Goal: Use online tool/utility: Utilize a website feature to perform a specific function

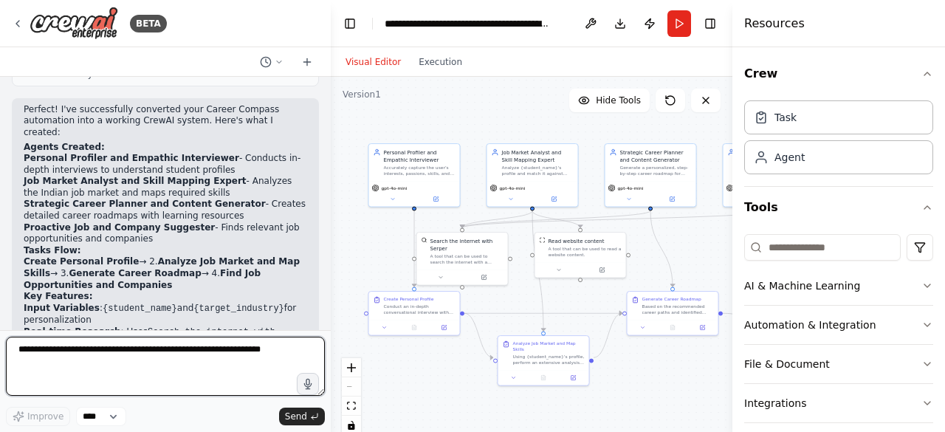
scroll to position [1864, 0]
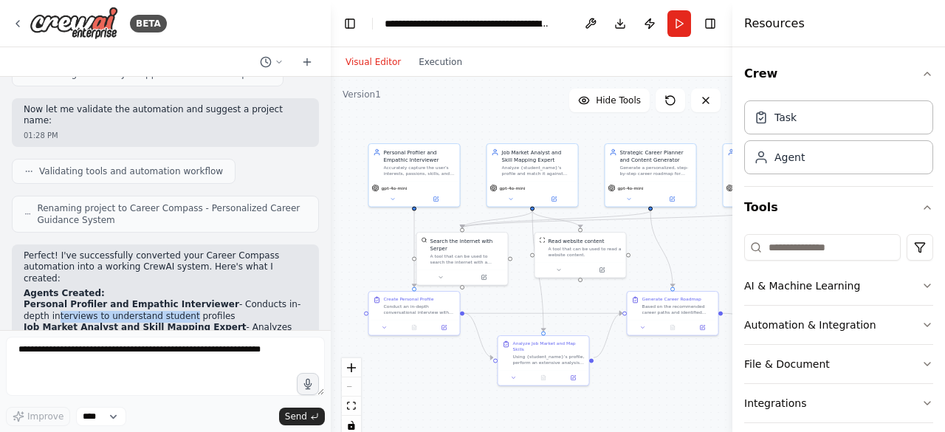
drag, startPoint x: 29, startPoint y: 168, endPoint x: 171, endPoint y: 175, distance: 142.7
click at [153, 299] on li "Personal Profiler and Empathic Interviewer - Conducts in-depth interviews to un…" at bounding box center [166, 310] width 284 height 23
click at [205, 299] on li "Personal Profiler and Empathic Interviewer - Conducts in-depth interviews to un…" at bounding box center [166, 310] width 284 height 23
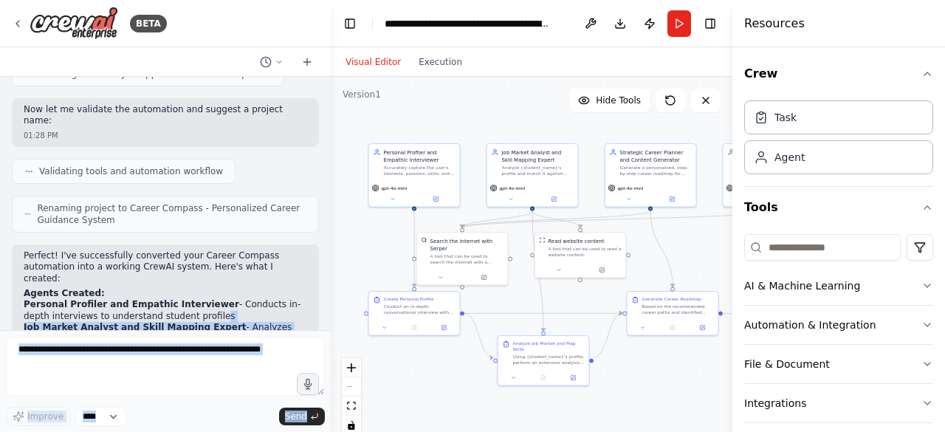
drag, startPoint x: 121, startPoint y: 168, endPoint x: 0, endPoint y: 172, distance: 121.2
click at [0, 172] on div "BETA 1. Define the Agents Each agent needs a role, a goal, and a backstory to g…" at bounding box center [165, 216] width 331 height 432
click at [193, 299] on li "Personal Profiler and Empathic Interviewer - Conducts in-depth interviews to un…" at bounding box center [166, 310] width 284 height 23
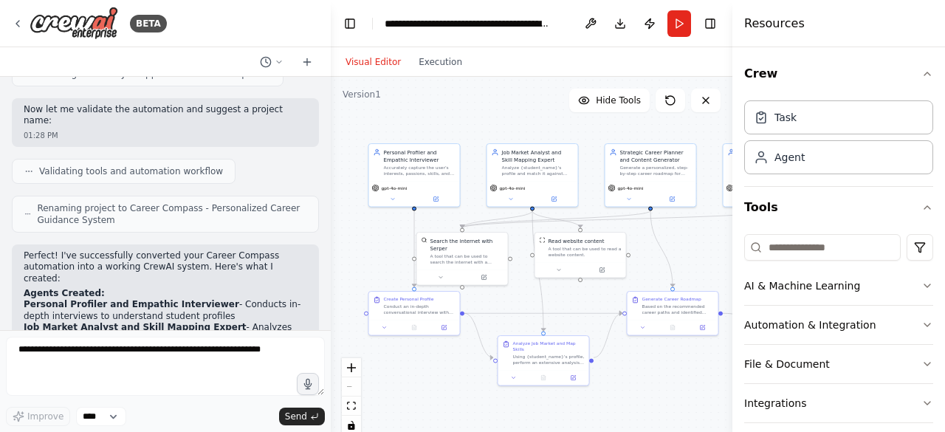
click at [127, 288] on h2 "Agents Created:" at bounding box center [166, 294] width 284 height 12
click at [675, 22] on button "Run" at bounding box center [680, 23] width 24 height 27
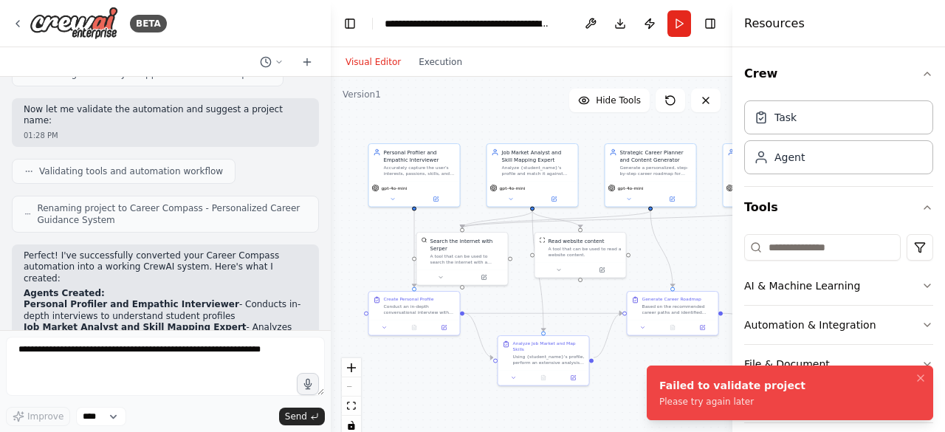
click at [743, 385] on div "Failed to validate project" at bounding box center [732, 385] width 146 height 15
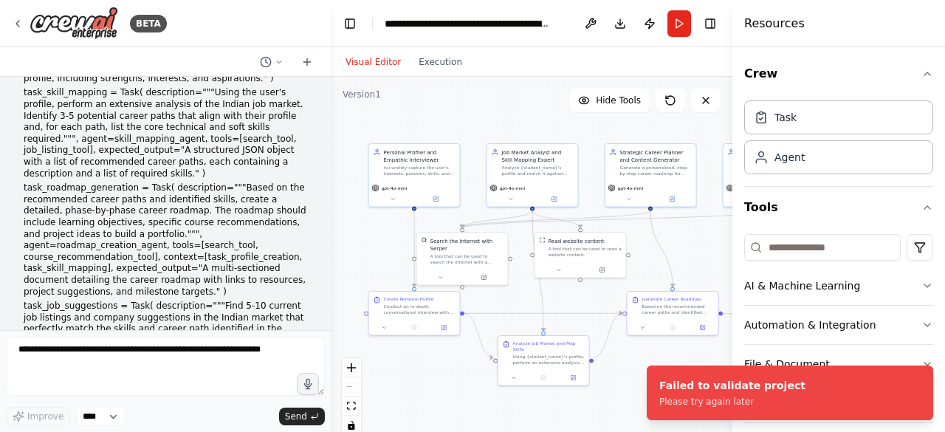
scroll to position [978, 0]
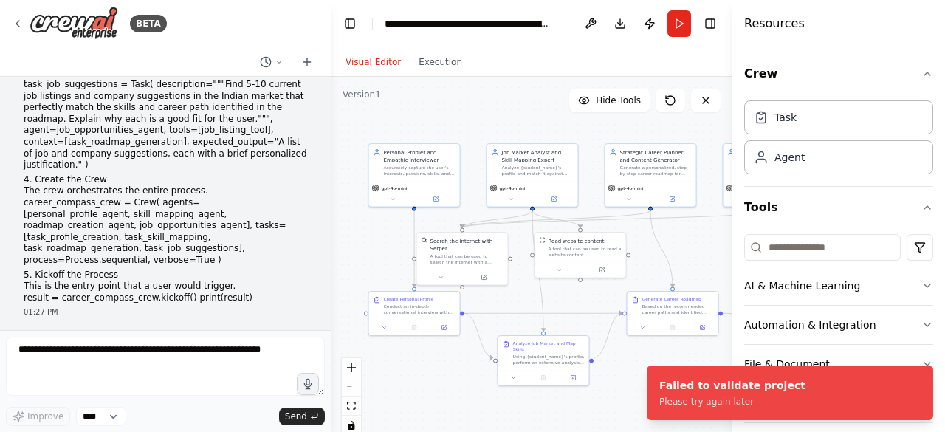
click at [30, 344] on span "▶" at bounding box center [27, 350] width 7 height 12
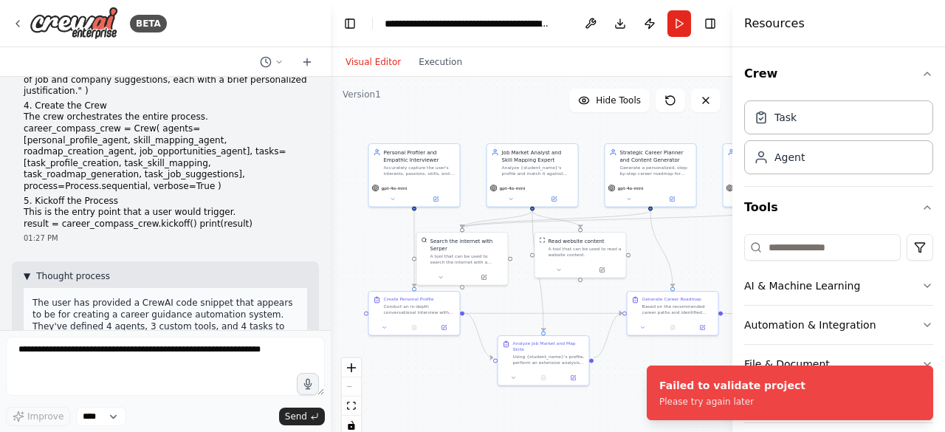
click at [38, 270] on span "Thought process" at bounding box center [73, 276] width 74 height 12
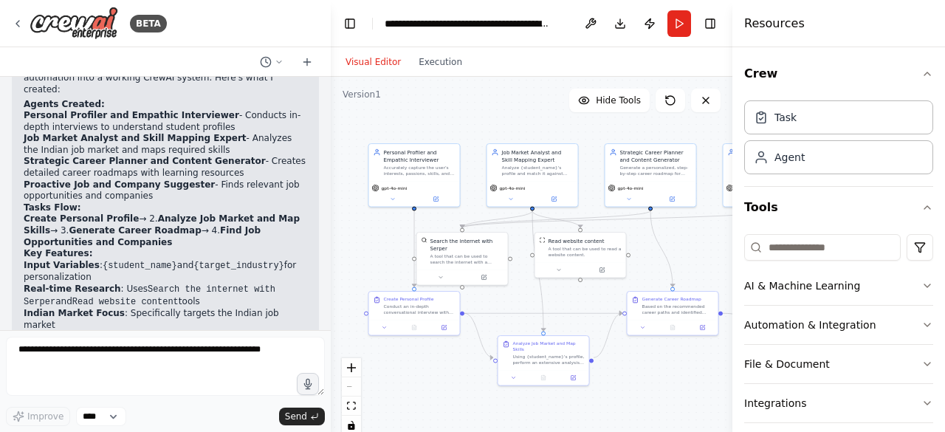
scroll to position [2085, 0]
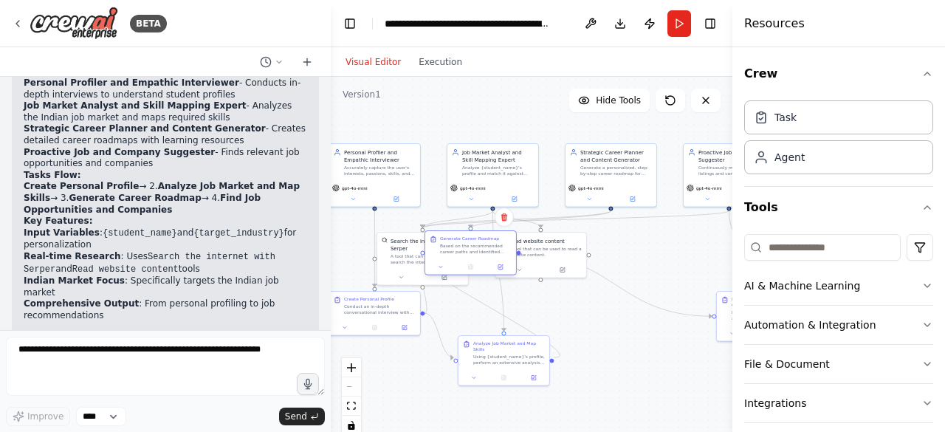
drag, startPoint x: 657, startPoint y: 314, endPoint x: 464, endPoint y: 258, distance: 201.5
click at [464, 258] on div "Generate Career Roadmap Based on the recommended career paths and identified sk…" at bounding box center [470, 245] width 91 height 28
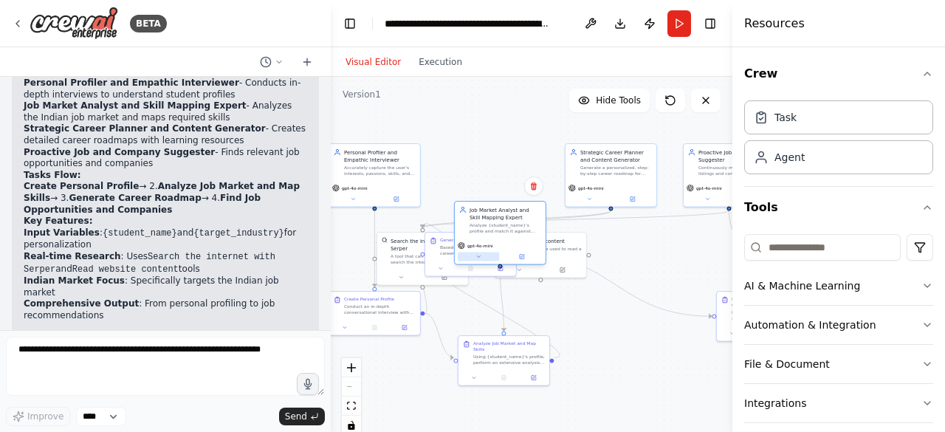
drag, startPoint x: 468, startPoint y: 203, endPoint x: 466, endPoint y: 258, distance: 55.4
click at [470, 261] on button at bounding box center [479, 257] width 42 height 9
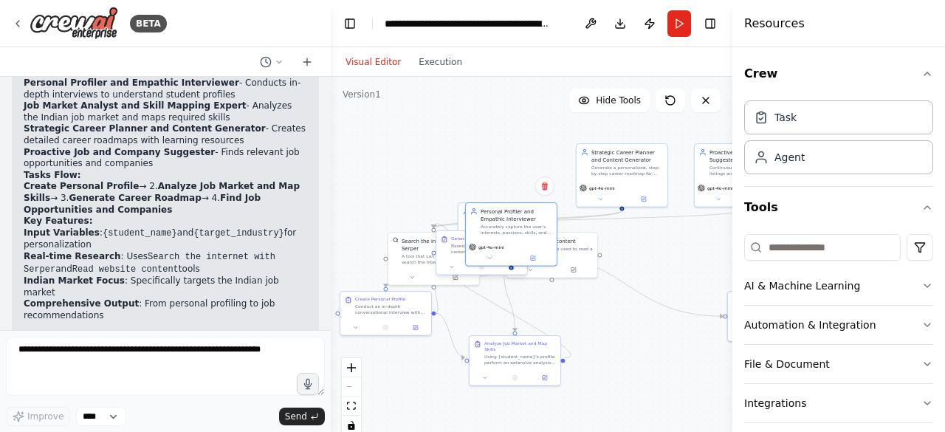
drag, startPoint x: 346, startPoint y: 179, endPoint x: 484, endPoint y: 256, distance: 158.7
click at [507, 247] on div "gpt-4o-mini" at bounding box center [511, 253] width 91 height 26
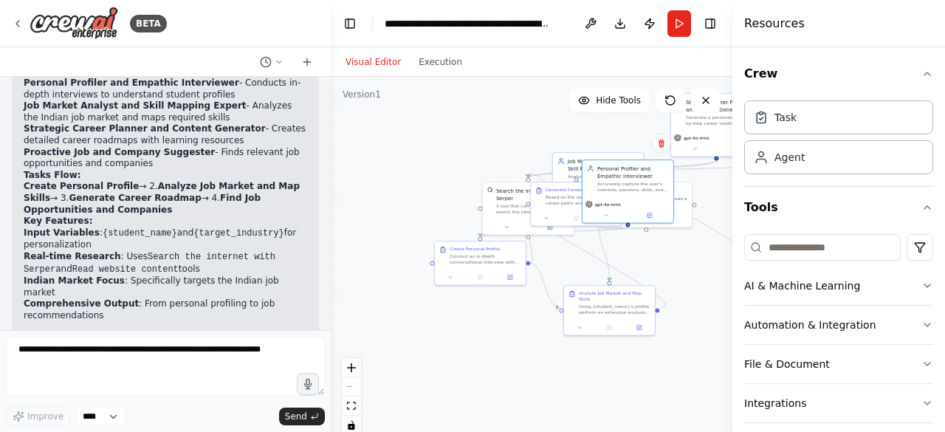
drag, startPoint x: 402, startPoint y: 289, endPoint x: 508, endPoint y: 231, distance: 120.3
click at [508, 231] on div ".deletable-edge-delete-btn { width: 20px; height: 20px; border: 0px solid #ffff…" at bounding box center [532, 261] width 402 height 369
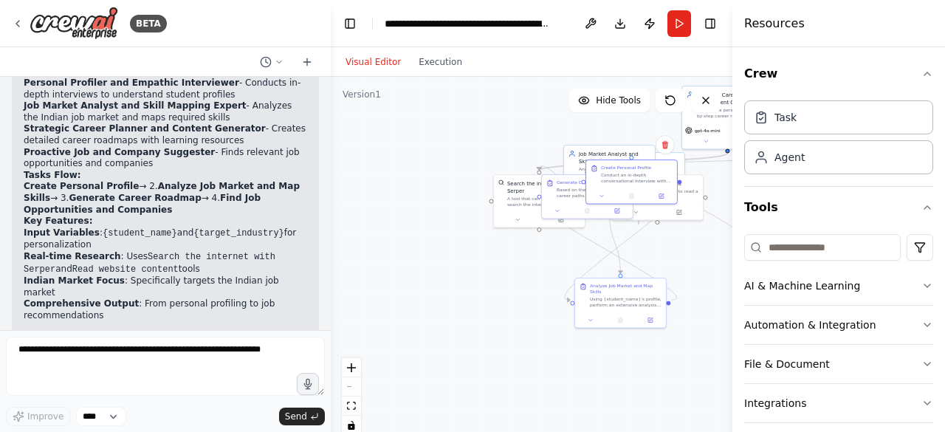
drag, startPoint x: 489, startPoint y: 275, endPoint x: 625, endPoint y: 203, distance: 154.3
click at [625, 203] on div "Create Personal Profile Conduct an in-depth conversational interview with {stud…" at bounding box center [632, 182] width 92 height 45
click at [597, 179] on div "Personal Profiler and Empathic Interviewer Accurately capture the user's intere…" at bounding box center [508, 141] width 201 height 185
drag, startPoint x: 598, startPoint y: 256, endPoint x: 613, endPoint y: 335, distance: 79.7
click at [613, 333] on div ".deletable-edge-delete-btn { width: 20px; height: 20px; border: 0px solid #ffff…" at bounding box center [532, 261] width 402 height 369
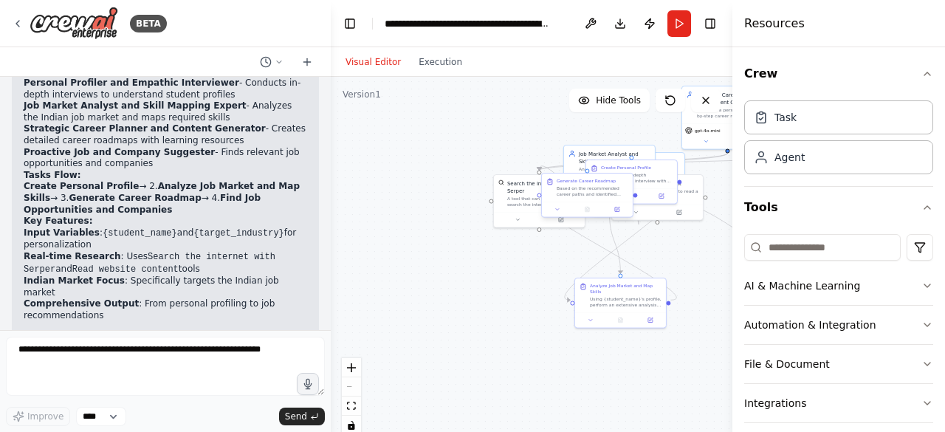
click at [606, 176] on div "Personal Profiler and Empathic Interviewer Accurately capture the user's intere…" at bounding box center [508, 141] width 201 height 185
drag, startPoint x: 620, startPoint y: 182, endPoint x: 510, endPoint y: 194, distance: 111.4
click at [504, 190] on div "Generate Career Roadmap" at bounding box center [482, 188] width 72 height 6
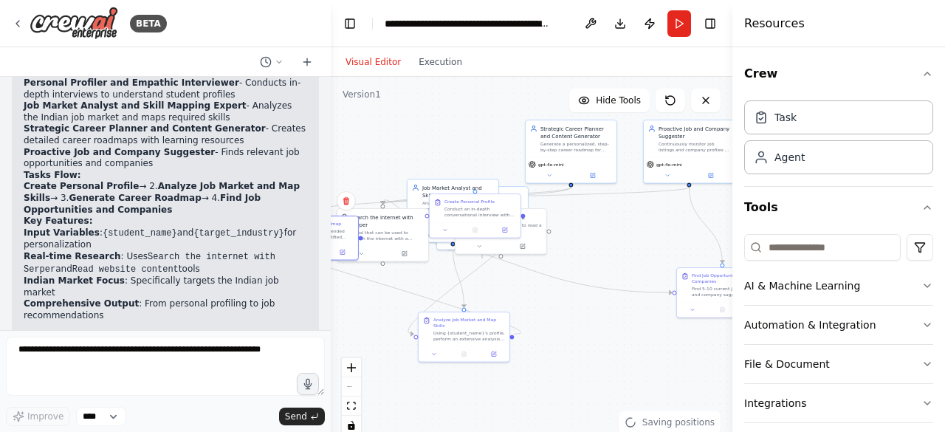
drag, startPoint x: 646, startPoint y: 270, endPoint x: 523, endPoint y: 316, distance: 131.8
click at [519, 329] on div ".deletable-edge-delete-btn { width: 20px; height: 20px; border: 0px solid #ffff…" at bounding box center [532, 261] width 402 height 369
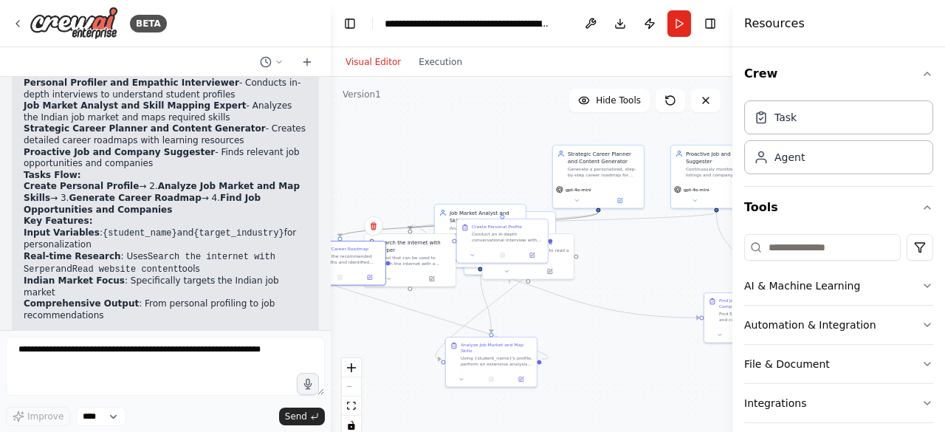
drag, startPoint x: 583, startPoint y: 213, endPoint x: 564, endPoint y: 230, distance: 25.2
click at [480, 236] on div ".deletable-edge-delete-btn { width: 20px; height: 20px; border: 0px solid #ffff…" at bounding box center [379, 200] width 201 height 185
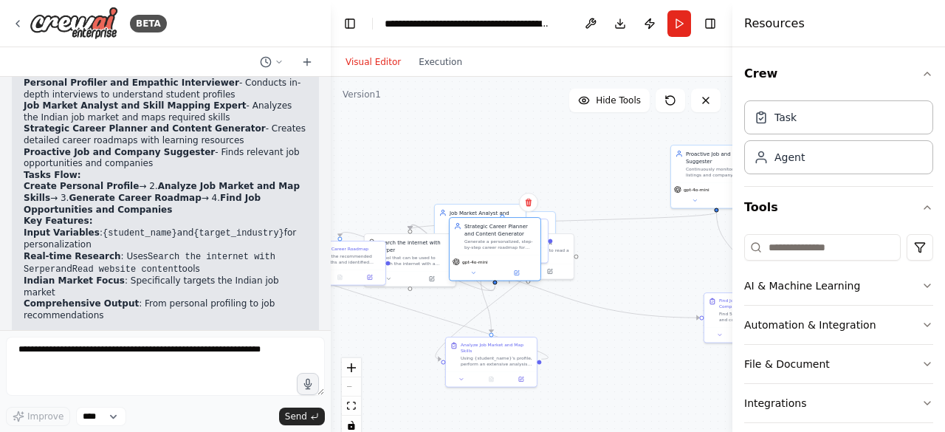
drag, startPoint x: 590, startPoint y: 185, endPoint x: 489, endPoint y: 256, distance: 123.5
click at [489, 256] on div "gpt-4o-mini" at bounding box center [495, 268] width 91 height 26
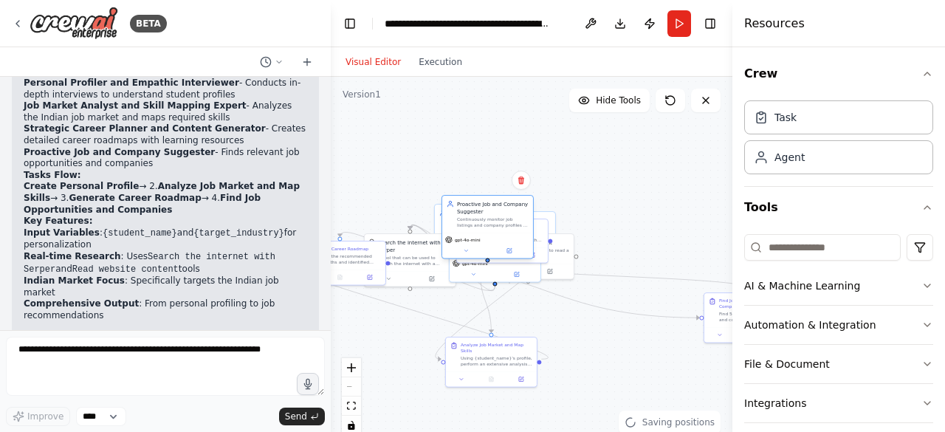
drag, startPoint x: 684, startPoint y: 191, endPoint x: 502, endPoint y: 267, distance: 196.9
click at [455, 244] on div "gpt-4o-mini" at bounding box center [487, 247] width 91 height 26
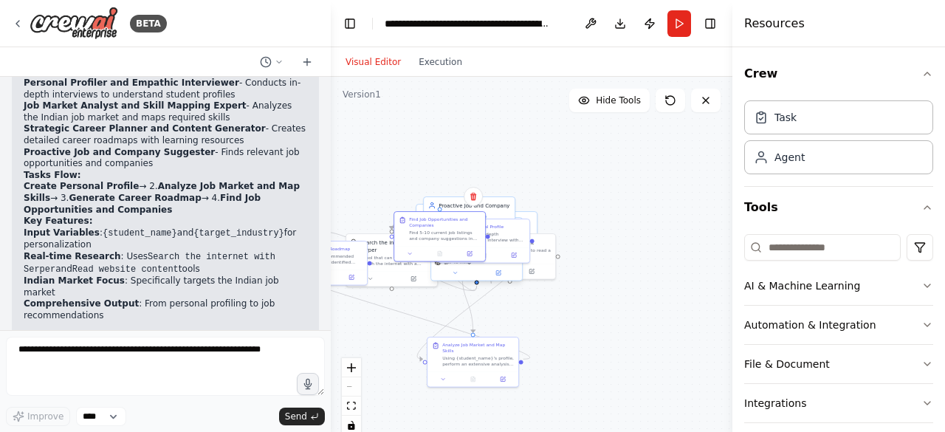
drag, startPoint x: 724, startPoint y: 332, endPoint x: 432, endPoint y: 265, distance: 299.2
click at [411, 251] on button at bounding box center [409, 254] width 25 height 9
drag, startPoint x: 481, startPoint y: 358, endPoint x: 461, endPoint y: 252, distance: 108.3
click at [476, 253] on div "Using {student_name}'s profile, perform an extensive analysis of the Indian job…" at bounding box center [475, 256] width 72 height 12
drag, startPoint x: 438, startPoint y: 250, endPoint x: 445, endPoint y: 203, distance: 47.7
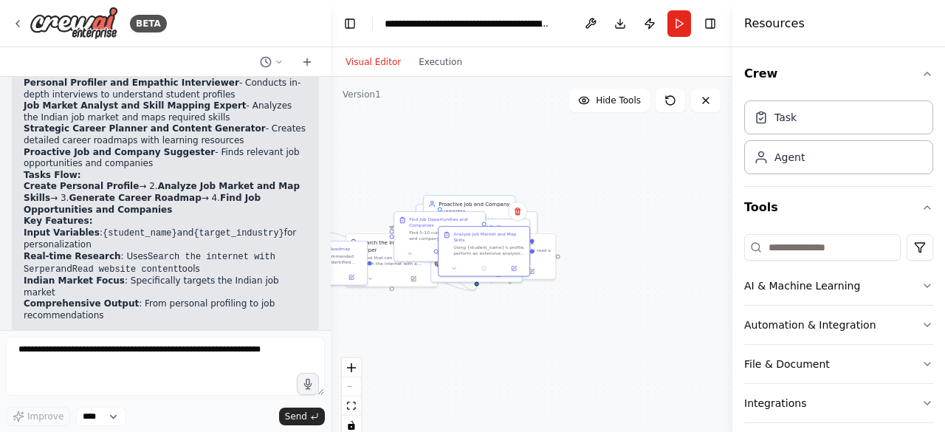
click at [445, 240] on div "Analyze Job Market and Map Skills Using {student_name}'s profile, perform an ex…" at bounding box center [484, 243] width 82 height 25
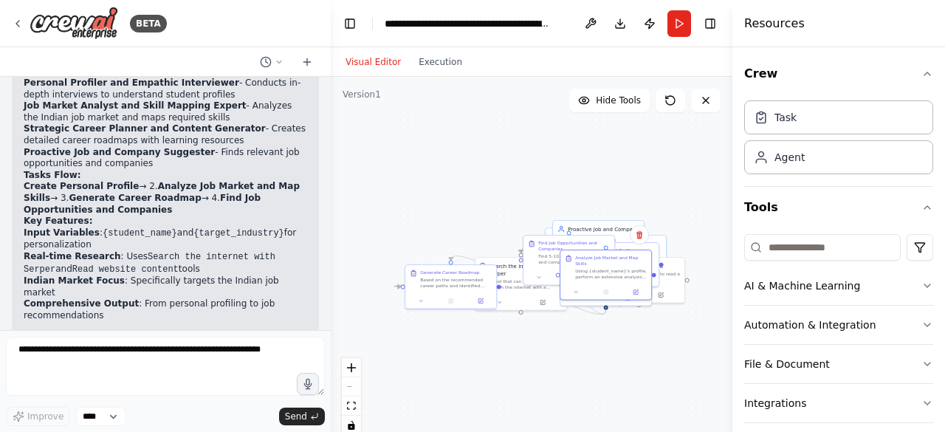
drag, startPoint x: 438, startPoint y: 100, endPoint x: 564, endPoint y: 136, distance: 131.4
click at [566, 124] on div ".deletable-edge-delete-btn { width: 20px; height: 20px; border: 0px solid #ffff…" at bounding box center [532, 261] width 402 height 369
drag, startPoint x: 459, startPoint y: 289, endPoint x: 617, endPoint y: 272, distance: 159.0
click at [620, 272] on div "Generate Career Roadmap Based on the recommended career paths and identified sk…" at bounding box center [614, 264] width 91 height 28
drag, startPoint x: 517, startPoint y: 292, endPoint x: 561, endPoint y: 276, distance: 47.2
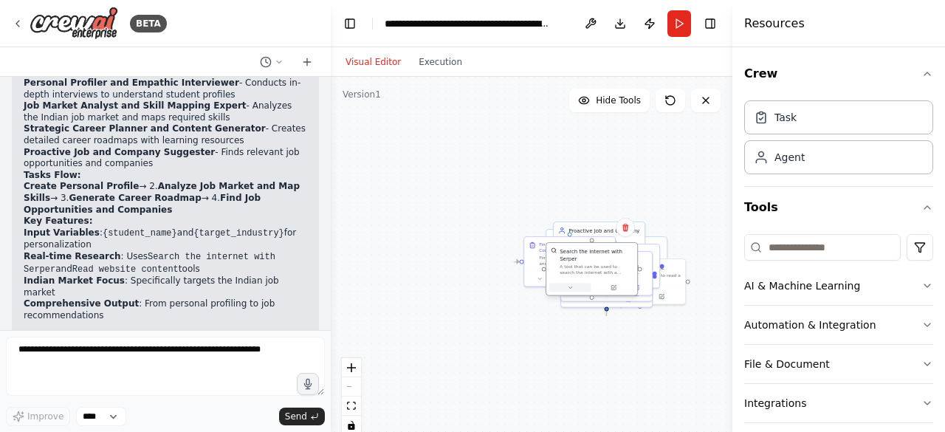
click at [583, 284] on button at bounding box center [570, 288] width 42 height 9
drag, startPoint x: 538, startPoint y: 267, endPoint x: 583, endPoint y: 270, distance: 45.1
click at [583, 270] on div "Search the internet with Serper A tool that can be used to search the internet …" at bounding box center [584, 269] width 92 height 54
drag, startPoint x: 660, startPoint y: 278, endPoint x: 676, endPoint y: 289, distance: 19.7
click at [592, 276] on div "Personal Profiler and Empathic Interviewer Accurately capture the user's intere…" at bounding box center [491, 225] width 201 height 185
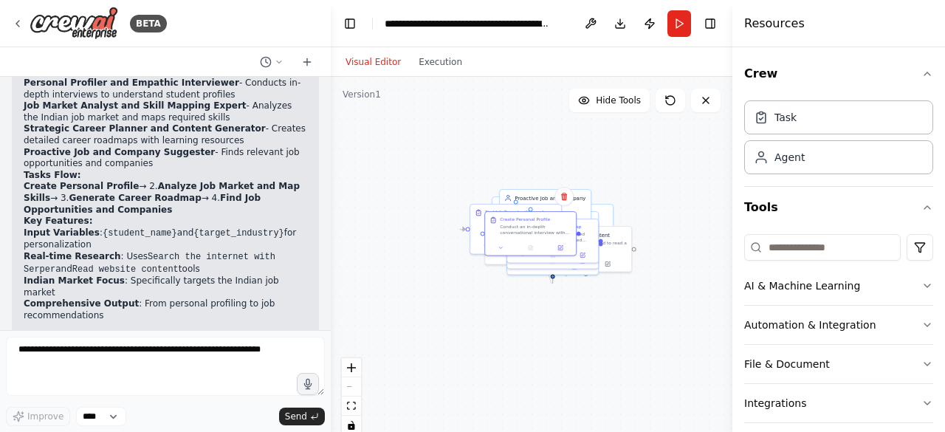
drag, startPoint x: 654, startPoint y: 290, endPoint x: 624, endPoint y: 270, distance: 36.1
click at [624, 267] on div ".deletable-edge-delete-btn { width: 20px; height: 20px; border: 0px solid #ffff…" at bounding box center [532, 261] width 402 height 369
drag, startPoint x: 582, startPoint y: 264, endPoint x: 532, endPoint y: 256, distance: 50.1
click at [532, 256] on button at bounding box center [525, 254] width 42 height 9
drag, startPoint x: 540, startPoint y: 275, endPoint x: 525, endPoint y: 254, distance: 26.0
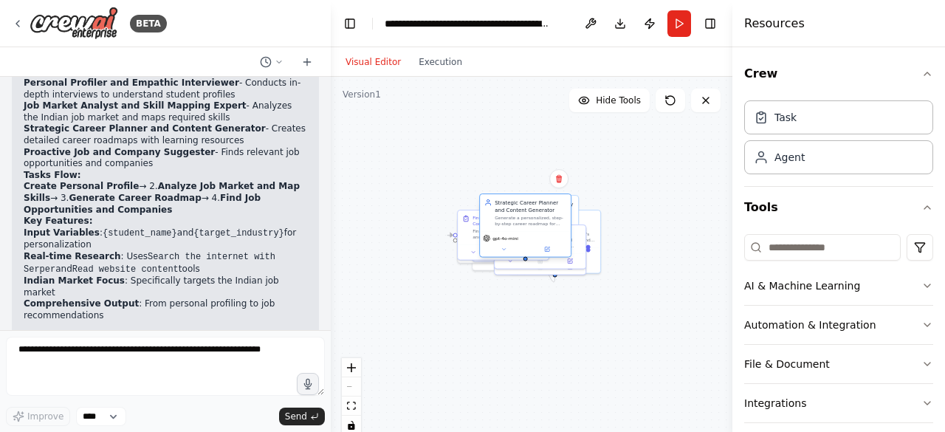
click at [525, 254] on div "gpt-4o-mini" at bounding box center [525, 244] width 91 height 26
click at [546, 250] on icon at bounding box center [548, 249] width 4 height 4
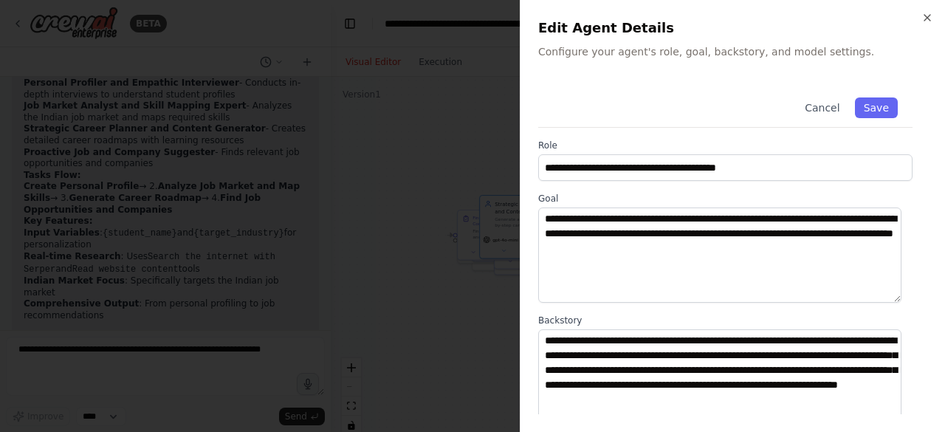
click at [425, 171] on div at bounding box center [472, 216] width 945 height 432
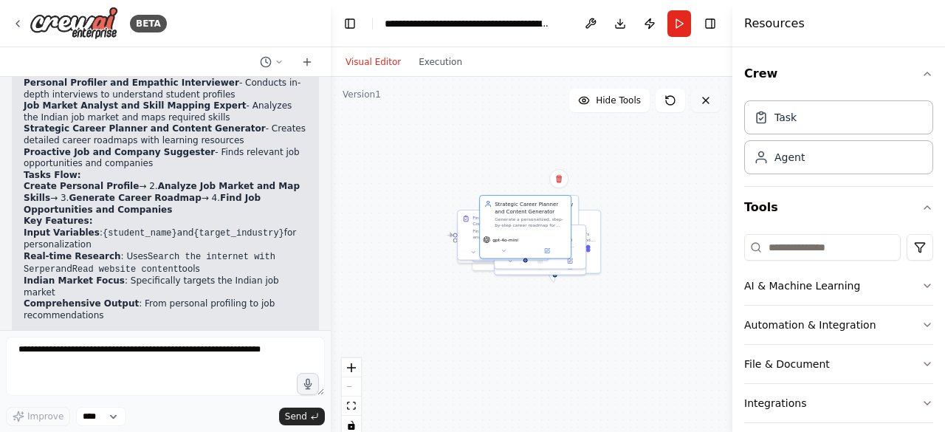
click at [708, 112] on button at bounding box center [706, 101] width 30 height 24
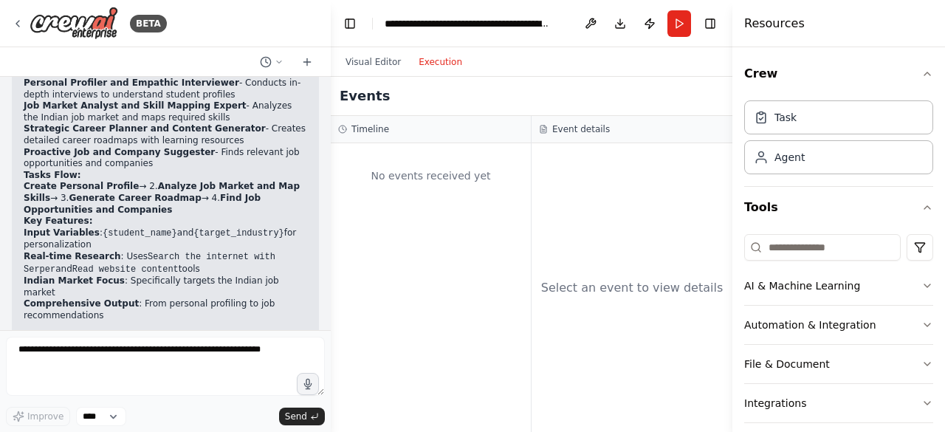
click at [438, 65] on button "Execution" at bounding box center [440, 62] width 61 height 18
click at [374, 70] on div "Visual Editor Execution" at bounding box center [404, 62] width 134 height 30
click at [338, 49] on div "Visual Editor Execution" at bounding box center [404, 62] width 134 height 30
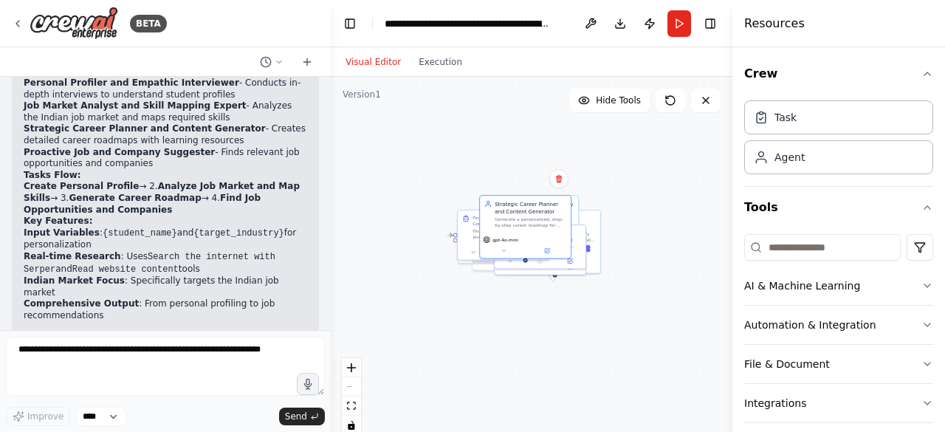
click at [380, 59] on button "Visual Editor" at bounding box center [373, 62] width 73 height 18
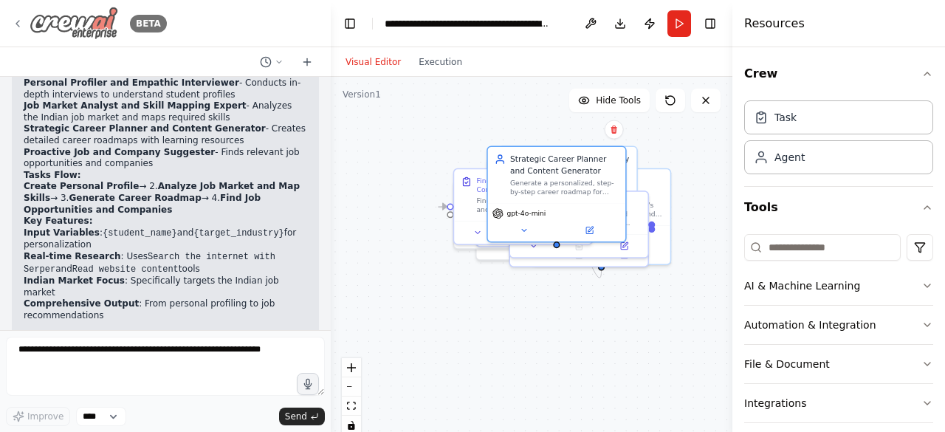
click at [15, 21] on icon at bounding box center [18, 24] width 12 height 12
